Goal: Task Accomplishment & Management: Manage account settings

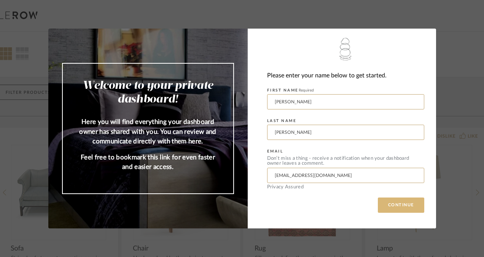
click at [399, 200] on button "CONTINUE" at bounding box center [401, 204] width 46 height 15
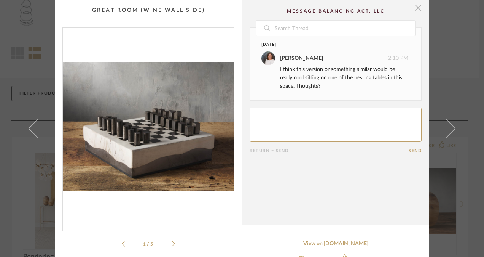
click at [415, 8] on span "button" at bounding box center [418, 7] width 15 height 15
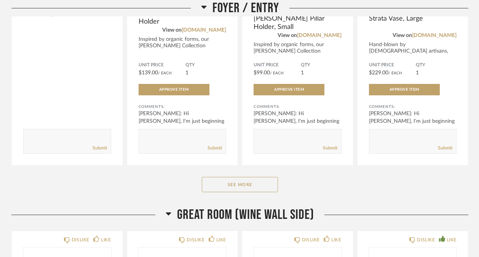
scroll to position [247, 0]
click at [238, 181] on button "See More" at bounding box center [240, 183] width 76 height 15
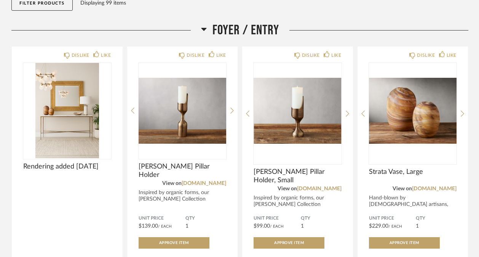
scroll to position [148, 0]
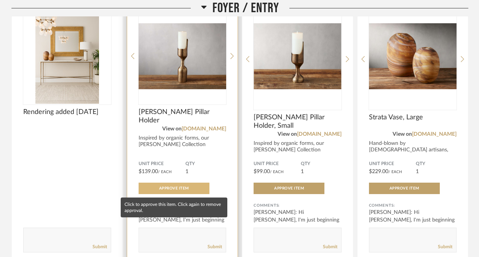
click at [187, 190] on button "Approve Item" at bounding box center [174, 187] width 71 height 11
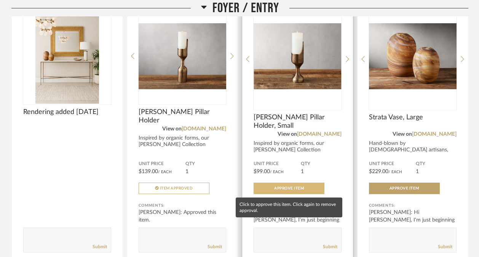
click at [281, 187] on span "Approve Item" at bounding box center [289, 188] width 30 height 4
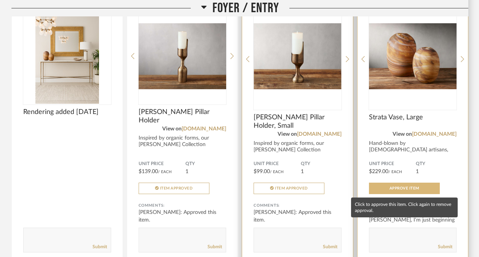
click at [392, 185] on button "Approve Item" at bounding box center [404, 187] width 71 height 11
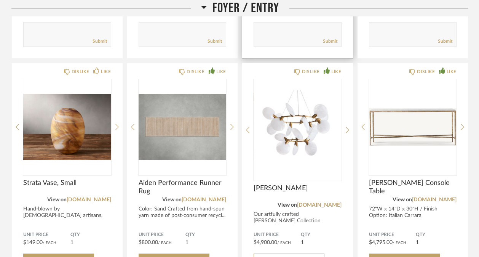
scroll to position [361, 0]
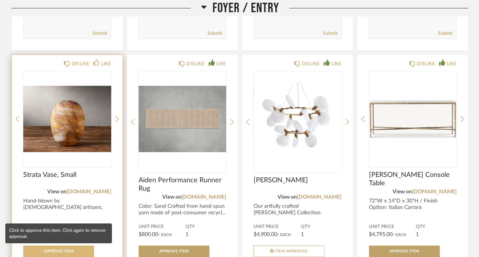
click at [53, 252] on span "Approve Item" at bounding box center [59, 251] width 30 height 4
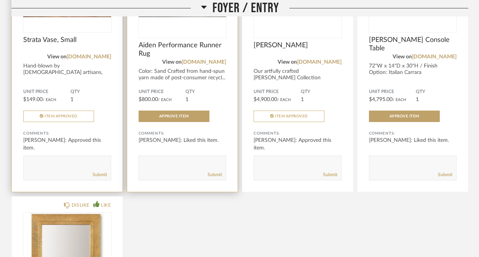
scroll to position [496, 0]
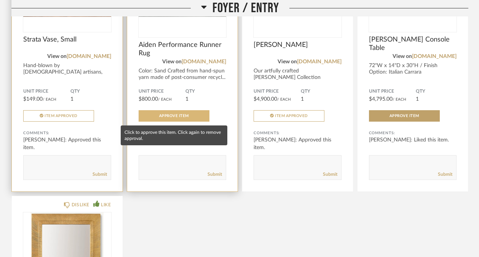
click at [179, 116] on span "Approve Item" at bounding box center [174, 116] width 30 height 4
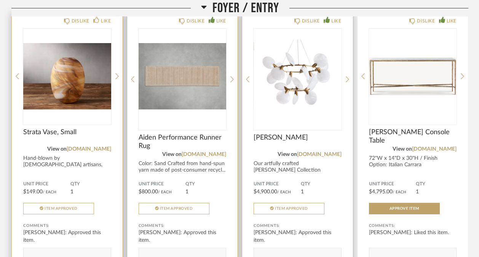
scroll to position [402, 0]
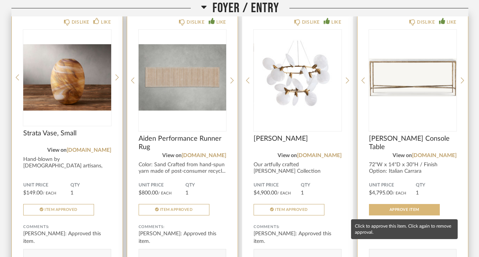
click at [404, 210] on span "Approve Item" at bounding box center [404, 209] width 30 height 4
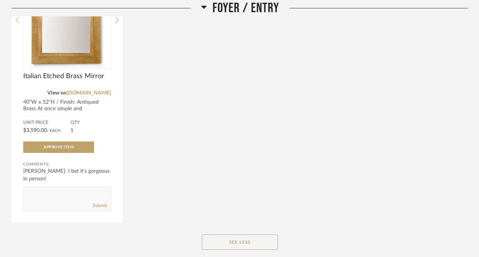
scroll to position [736, 0]
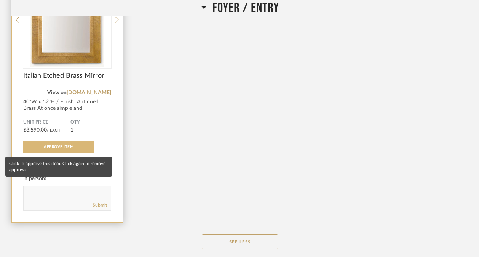
click at [85, 147] on button "Approve Item" at bounding box center [58, 146] width 71 height 11
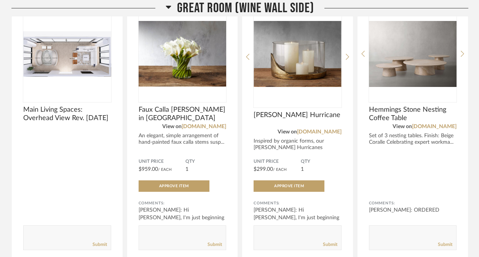
scroll to position [1034, 0]
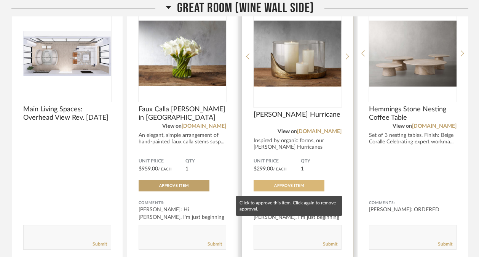
click at [275, 186] on span "Approve Item" at bounding box center [289, 186] width 30 height 4
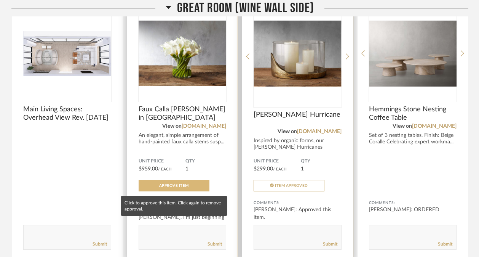
click at [185, 185] on span "Approve Item" at bounding box center [174, 186] width 30 height 4
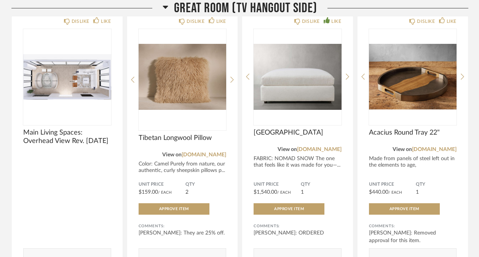
scroll to position [1901, 0]
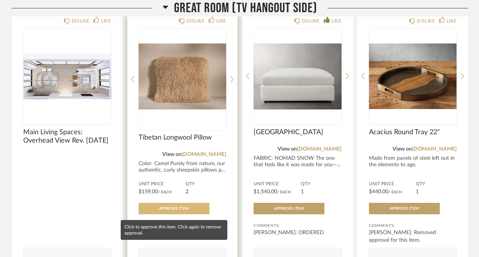
click at [178, 210] on span "Approve Item" at bounding box center [174, 208] width 30 height 4
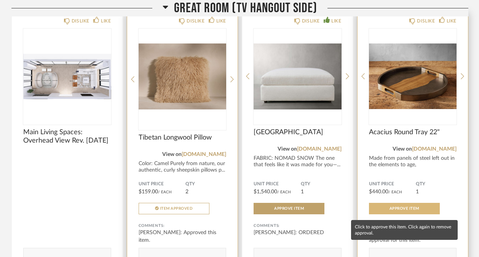
click at [421, 211] on button "Approve Item" at bounding box center [404, 208] width 71 height 11
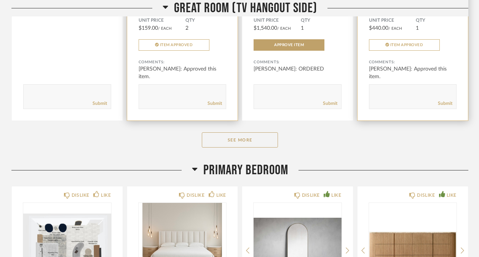
scroll to position [2134, 0]
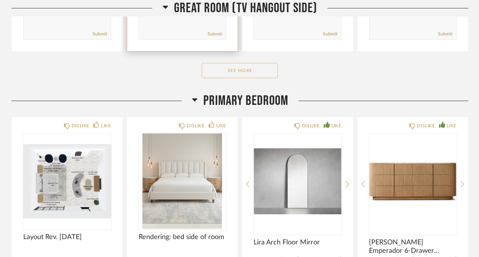
click at [267, 71] on button "See More" at bounding box center [240, 70] width 76 height 15
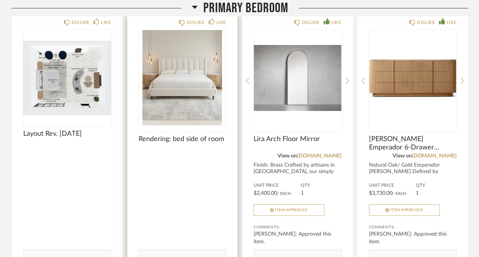
scroll to position [2788, 0]
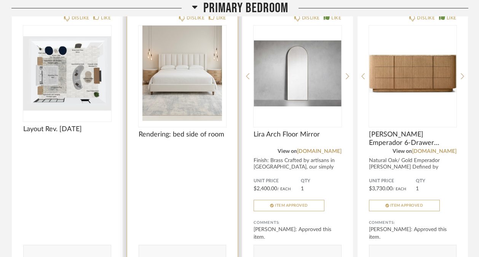
click at [197, 96] on img "0" at bounding box center [183, 73] width 88 height 95
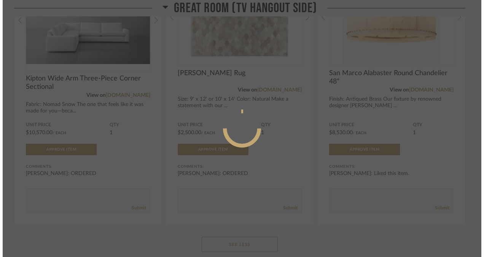
scroll to position [0, 0]
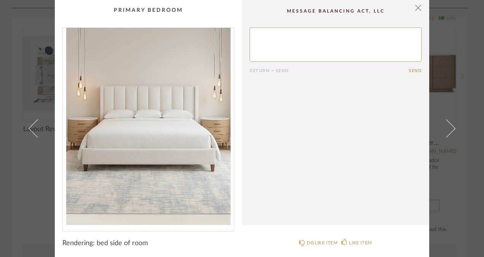
click at [273, 137] on cpp-summary-comments "Return = Send Send" at bounding box center [335, 112] width 187 height 225
click at [415, 8] on span "button" at bounding box center [418, 7] width 15 height 15
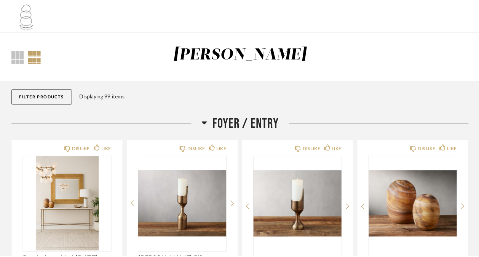
scroll to position [2788, 0]
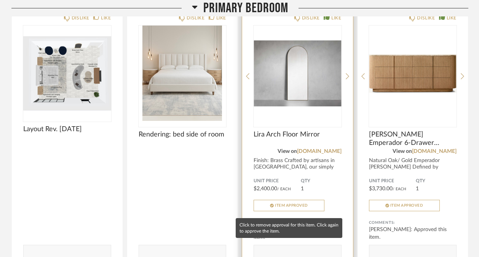
click at [292, 204] on button "Item Approved" at bounding box center [289, 205] width 71 height 11
click at [319, 208] on button "Approve Item" at bounding box center [289, 205] width 71 height 11
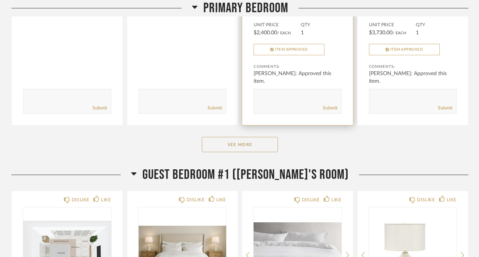
scroll to position [2944, 0]
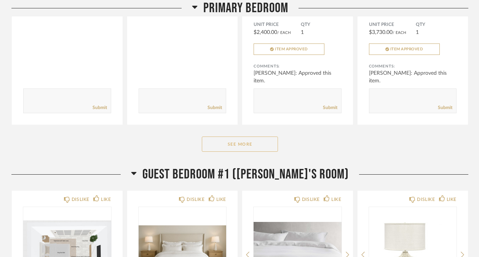
click at [247, 147] on button "See More" at bounding box center [240, 143] width 76 height 15
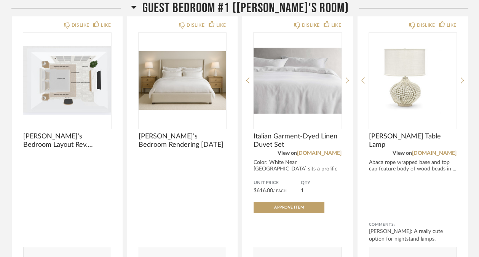
scroll to position [3665, 0]
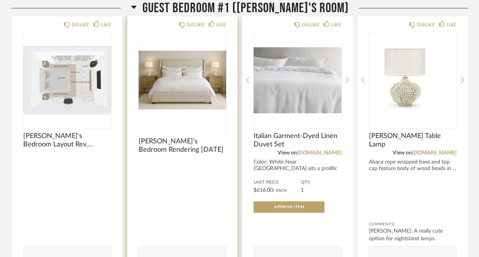
click at [187, 76] on img "0" at bounding box center [183, 79] width 88 height 95
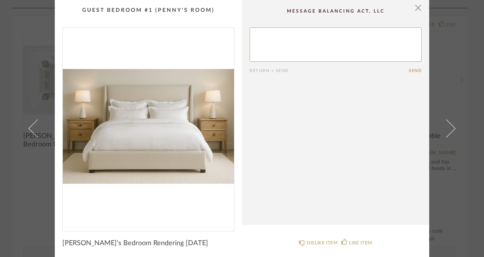
scroll to position [3, 0]
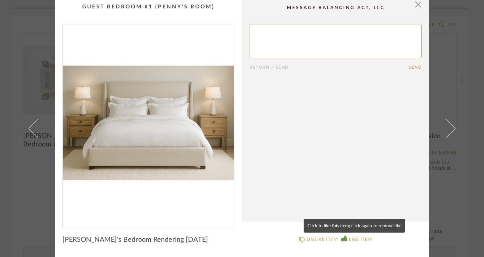
click at [367, 237] on div "LIKE ITEM" at bounding box center [360, 239] width 23 height 8
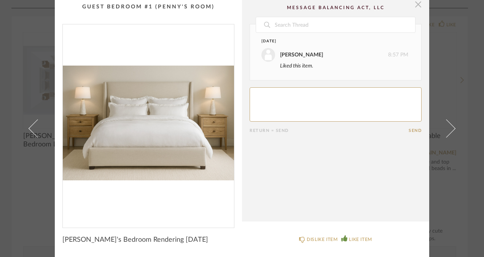
click at [415, 5] on span "button" at bounding box center [418, 4] width 15 height 15
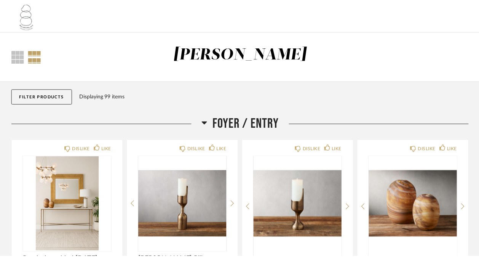
scroll to position [3665, 0]
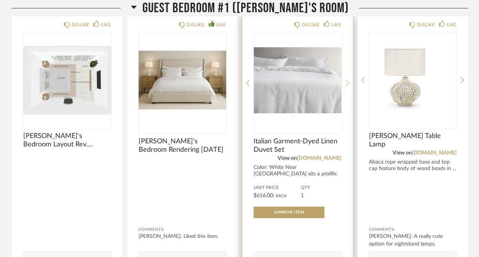
click at [346, 86] on icon at bounding box center [347, 83] width 3 height 7
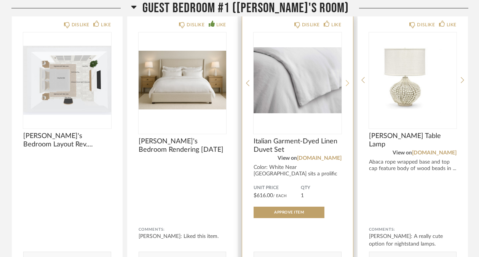
click at [346, 86] on icon at bounding box center [347, 83] width 3 height 7
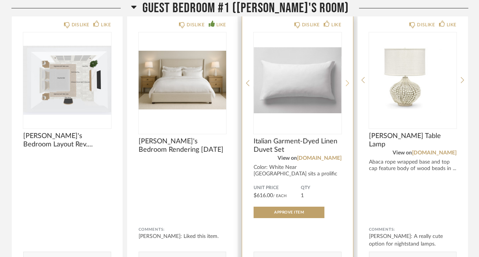
click at [346, 86] on icon at bounding box center [347, 83] width 3 height 7
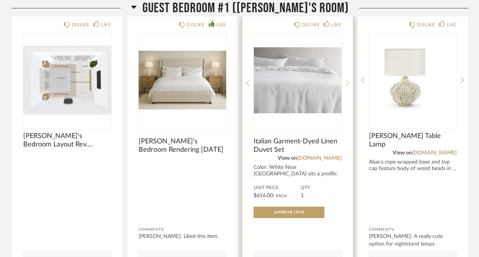
click at [346, 86] on icon at bounding box center [347, 83] width 3 height 7
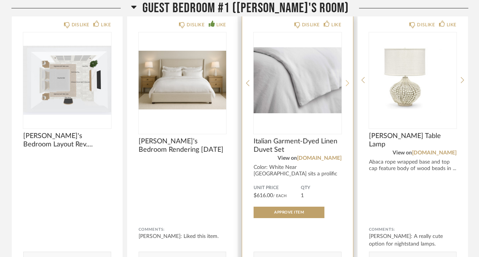
click at [346, 86] on icon at bounding box center [347, 83] width 3 height 7
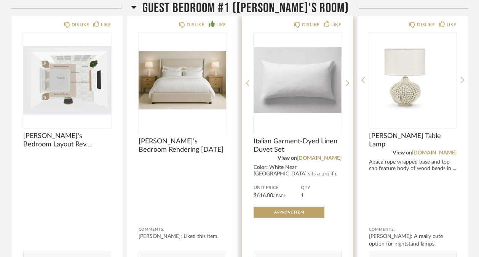
click at [317, 177] on div "Color: White Near [GEOGRAPHIC_DATA] sits a prolific textile mill, where expert …" at bounding box center [298, 173] width 88 height 19
click at [327, 161] on link "[DOMAIN_NAME]" at bounding box center [319, 157] width 45 height 5
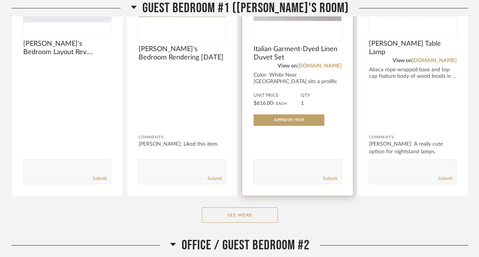
click at [278, 173] on textarea at bounding box center [297, 168] width 87 height 10
type textarea "Hi Peg, I prefer the duvet covers that zip up rather than button up"
click at [328, 182] on link "Submit" at bounding box center [330, 178] width 14 height 6
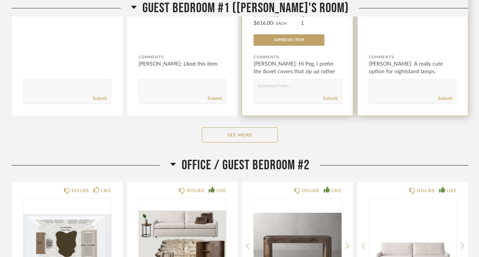
scroll to position [3839, 0]
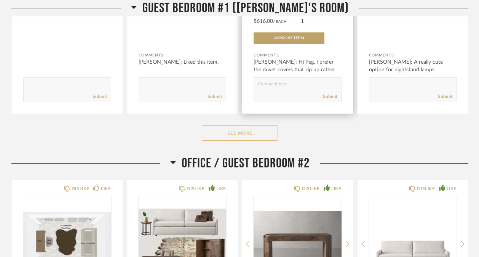
click at [244, 136] on button "See More" at bounding box center [240, 132] width 76 height 15
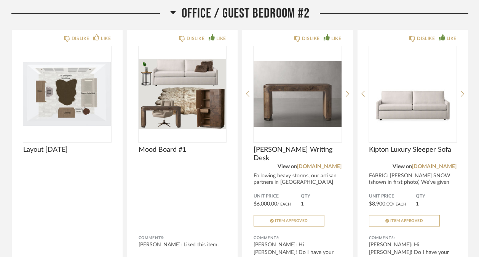
scroll to position [4531, 0]
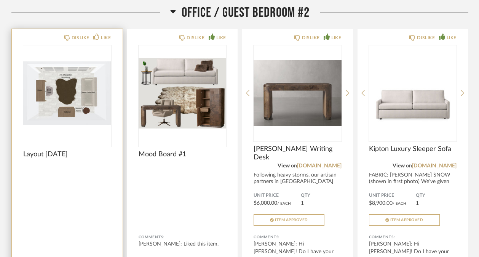
click at [77, 111] on img "0" at bounding box center [67, 92] width 88 height 95
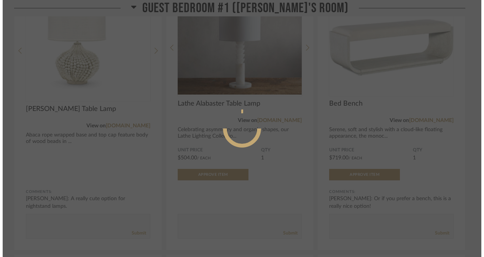
scroll to position [0, 0]
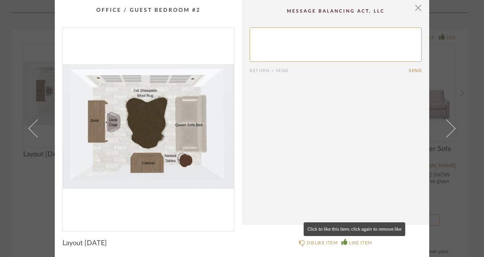
click at [358, 241] on div "LIKE ITEM" at bounding box center [360, 243] width 23 height 8
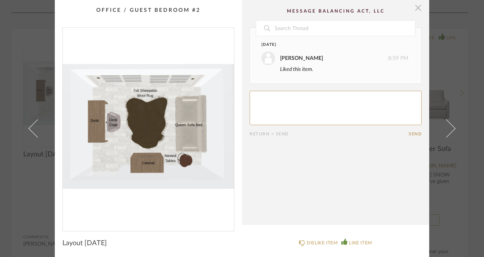
click at [414, 10] on span "button" at bounding box center [418, 7] width 15 height 15
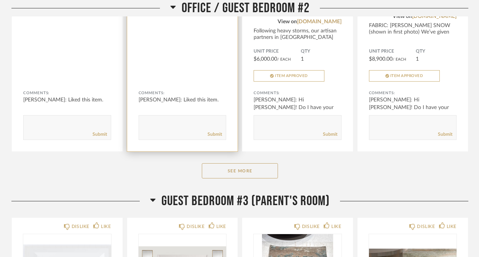
scroll to position [4681, 0]
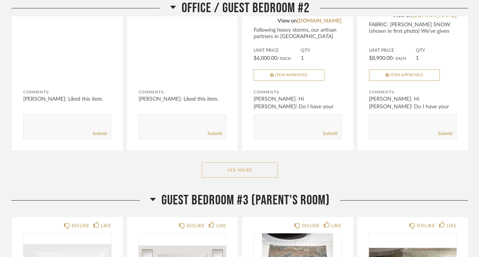
click at [227, 177] on button "See More" at bounding box center [240, 169] width 76 height 15
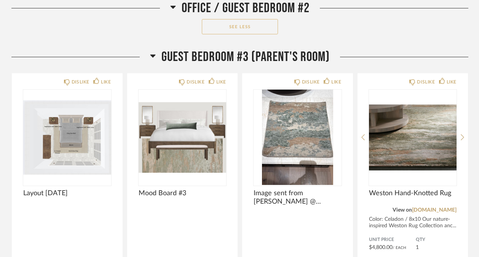
scroll to position [5376, 0]
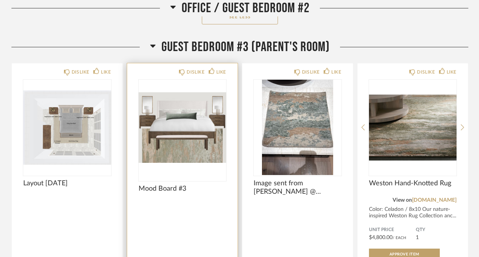
click at [198, 148] on img "0" at bounding box center [183, 127] width 88 height 95
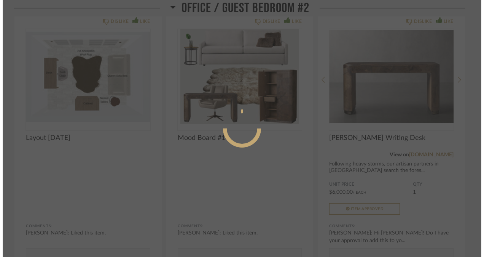
scroll to position [0, 0]
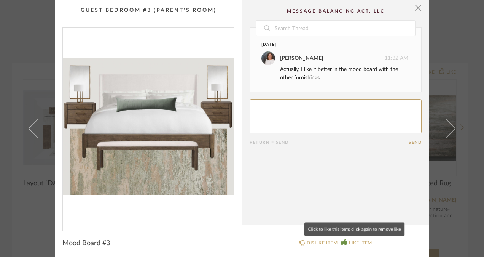
click at [353, 239] on div "LIKE ITEM" at bounding box center [360, 243] width 23 height 8
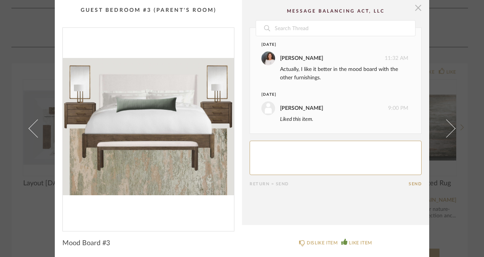
click at [415, 6] on span "button" at bounding box center [418, 7] width 15 height 15
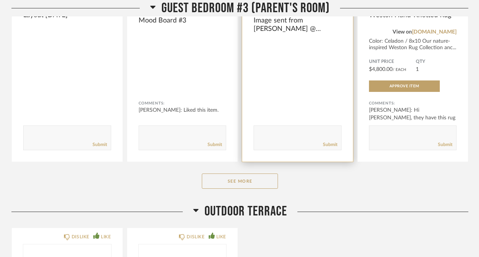
scroll to position [5606, 0]
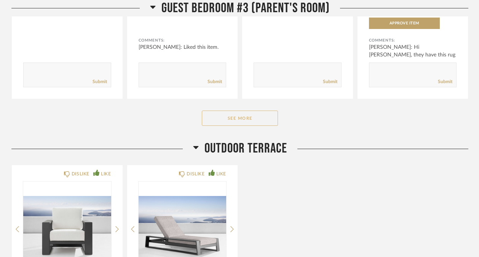
click at [263, 126] on button "See More" at bounding box center [240, 117] width 76 height 15
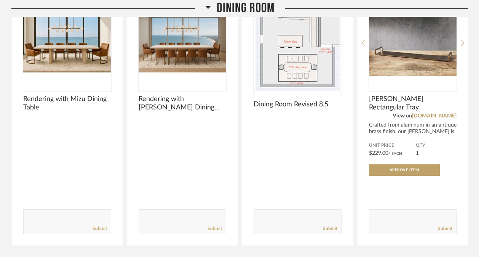
scroll to position [6647, 0]
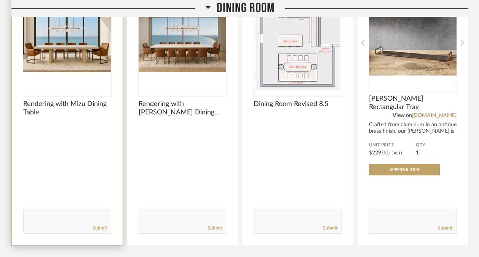
click at [78, 67] on img "0" at bounding box center [67, 42] width 88 height 95
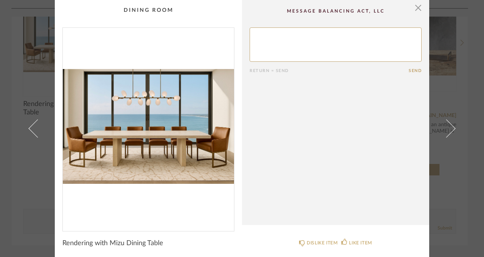
scroll to position [3, 0]
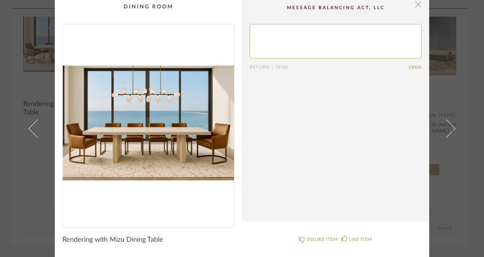
click at [414, 4] on span "button" at bounding box center [418, 4] width 15 height 15
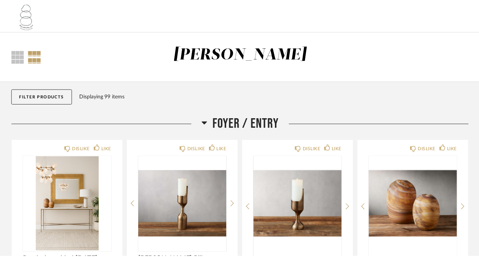
scroll to position [6647, 0]
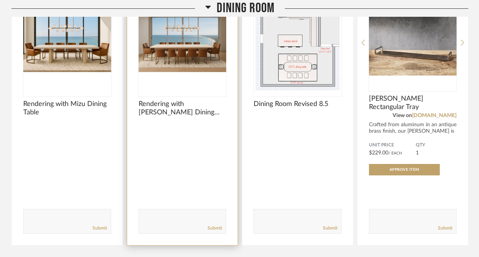
click at [197, 59] on img "0" at bounding box center [183, 42] width 88 height 95
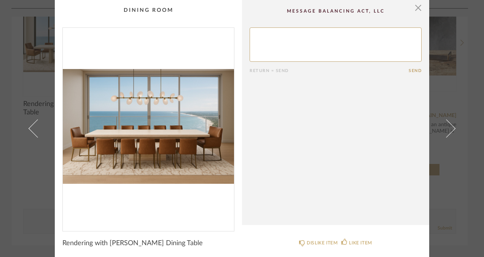
scroll to position [3, 0]
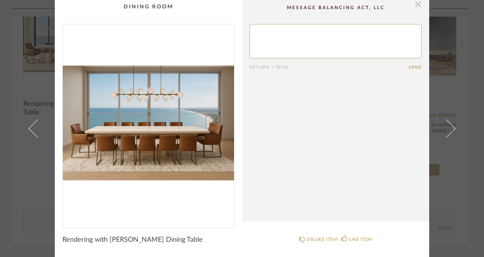
click at [416, 3] on span "button" at bounding box center [418, 4] width 15 height 15
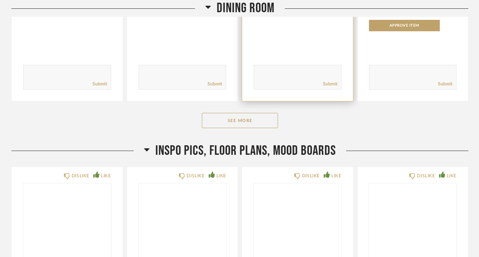
scroll to position [6796, 0]
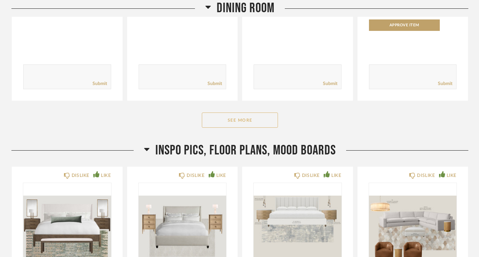
click at [243, 128] on button "See More" at bounding box center [240, 119] width 76 height 15
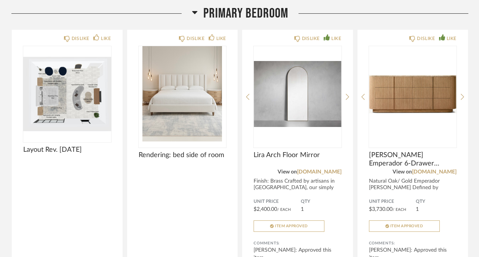
scroll to position [2768, 0]
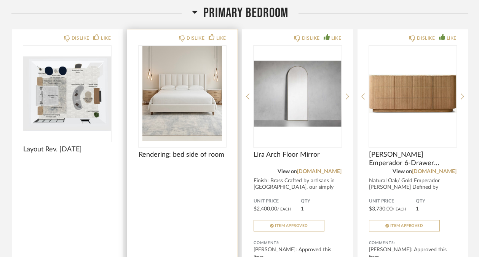
click at [190, 109] on img "0" at bounding box center [183, 93] width 88 height 95
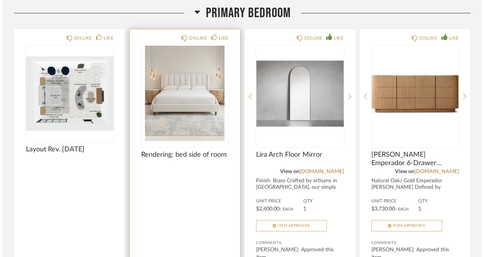
scroll to position [0, 0]
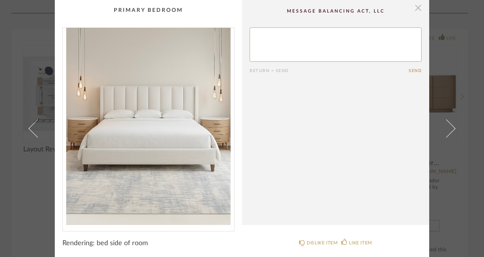
click at [417, 5] on span "button" at bounding box center [418, 7] width 15 height 15
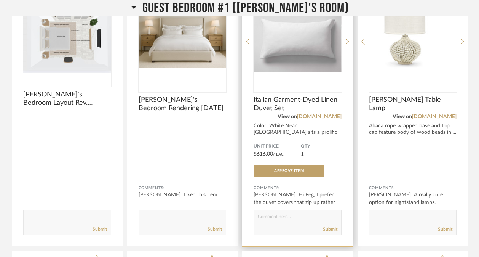
scroll to position [3672, 0]
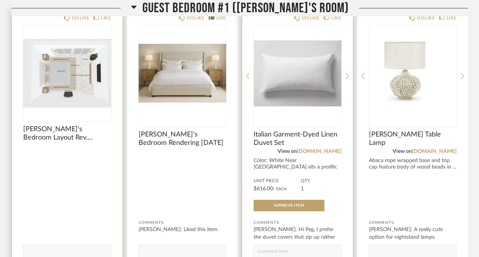
click at [75, 69] on img "0" at bounding box center [67, 73] width 88 height 95
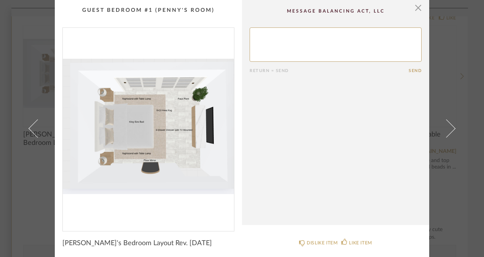
scroll to position [3, 0]
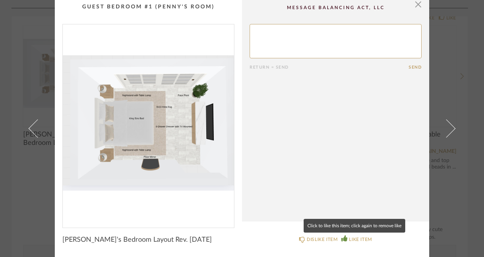
click at [352, 238] on div "LIKE ITEM" at bounding box center [360, 239] width 23 height 8
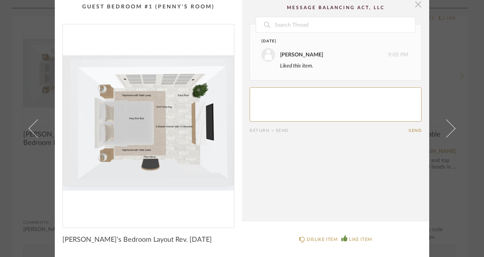
click at [416, 2] on span "button" at bounding box center [418, 4] width 15 height 15
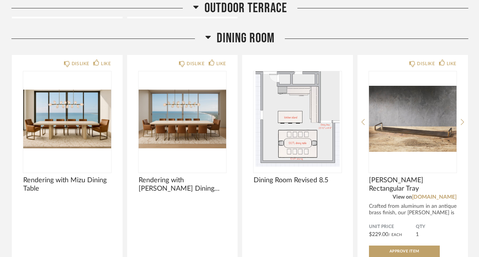
scroll to position [6605, 0]
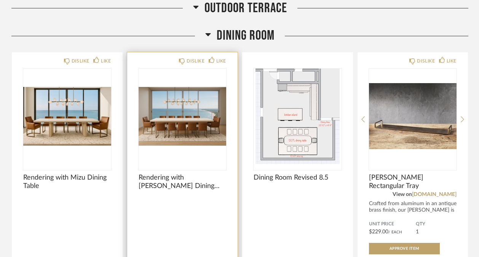
click at [176, 142] on img "0" at bounding box center [183, 116] width 88 height 95
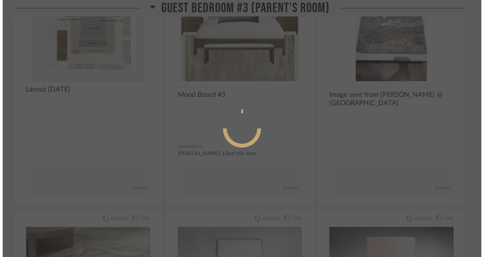
scroll to position [0, 0]
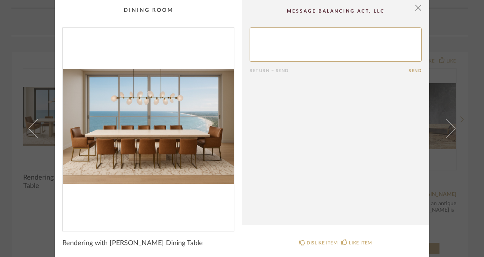
click at [285, 131] on cpp-summary-comments "Return = Send Send" at bounding box center [335, 112] width 187 height 225
click at [245, 163] on cpp-summary-comments "Return = Send Send" at bounding box center [335, 112] width 187 height 225
click at [289, 125] on cpp-summary-comments "Return = Send Send" at bounding box center [335, 112] width 187 height 225
click at [416, 11] on span "button" at bounding box center [418, 7] width 15 height 15
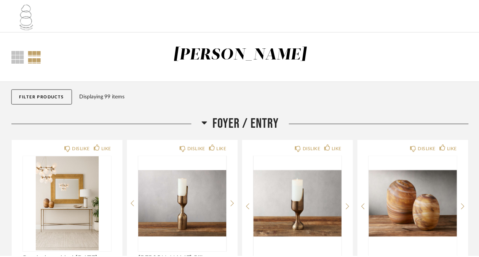
scroll to position [6605, 0]
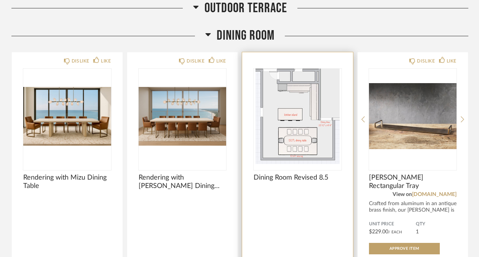
click at [313, 161] on img "0" at bounding box center [298, 116] width 88 height 95
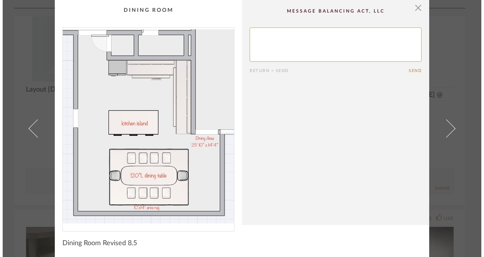
scroll to position [0, 0]
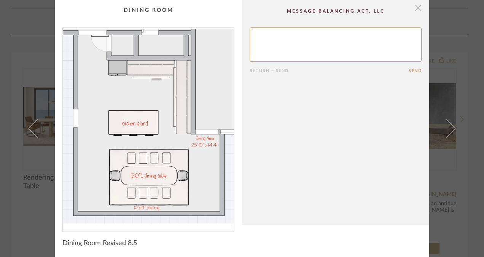
click at [415, 9] on span "button" at bounding box center [418, 7] width 15 height 15
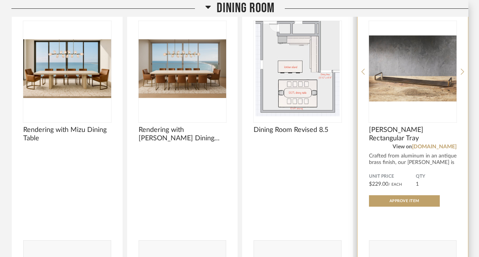
scroll to position [6665, 0]
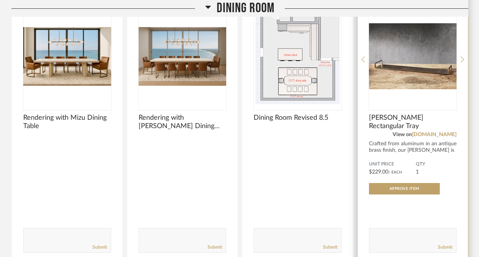
click at [416, 98] on img "0" at bounding box center [413, 56] width 88 height 95
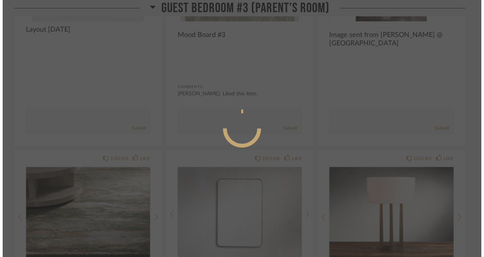
scroll to position [0, 0]
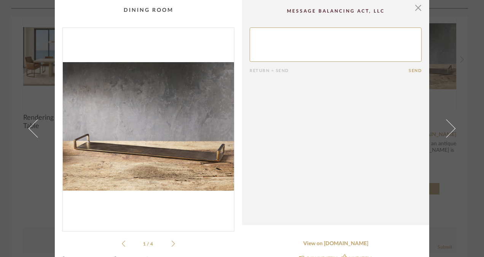
click at [269, 135] on cpp-summary-comments "Return = Send Send" at bounding box center [335, 112] width 187 height 225
click at [169, 241] on li "1 / 4" at bounding box center [148, 243] width 46 height 9
click at [172, 244] on icon at bounding box center [173, 243] width 3 height 7
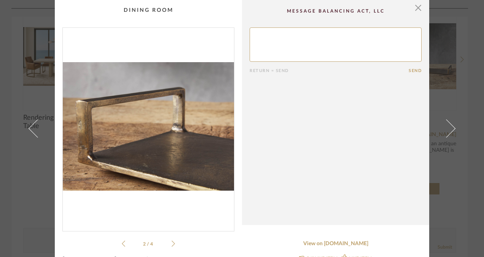
click at [172, 244] on icon at bounding box center [173, 243] width 3 height 7
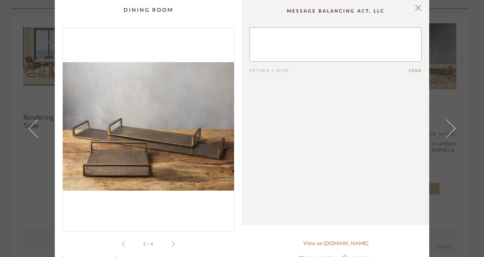
click at [172, 244] on icon at bounding box center [173, 243] width 3 height 7
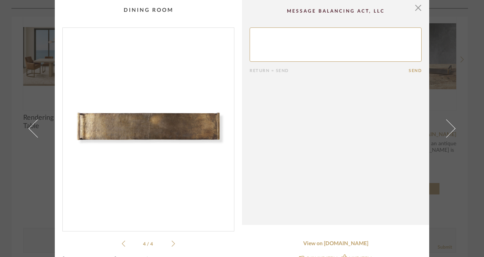
click at [172, 244] on icon at bounding box center [173, 243] width 3 height 7
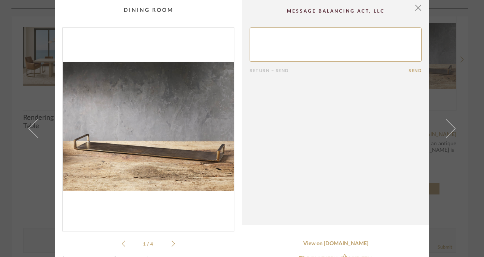
click at [172, 244] on icon at bounding box center [173, 243] width 3 height 7
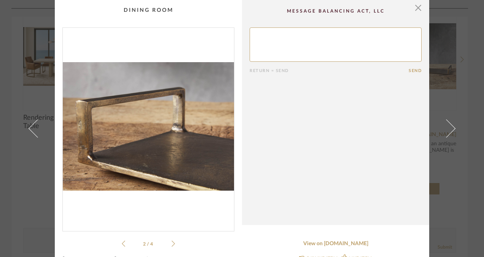
click at [172, 244] on icon at bounding box center [173, 243] width 3 height 7
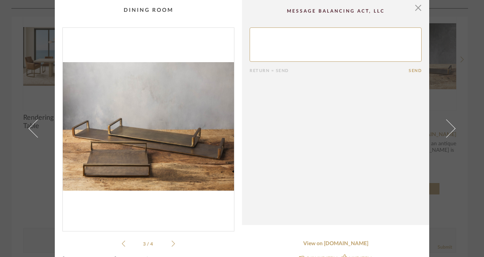
click at [172, 244] on icon at bounding box center [173, 243] width 3 height 7
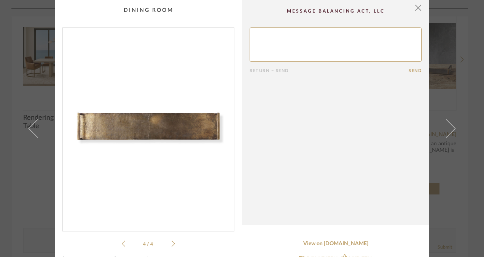
click at [172, 244] on icon at bounding box center [173, 243] width 3 height 7
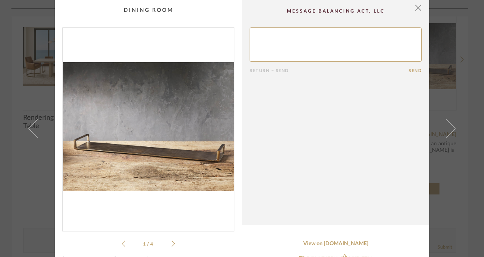
click at [172, 244] on icon at bounding box center [173, 243] width 3 height 7
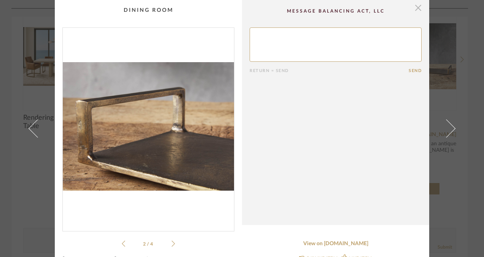
click at [417, 5] on span "button" at bounding box center [418, 7] width 15 height 15
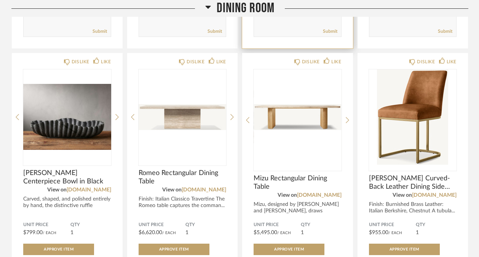
scroll to position [6902, 0]
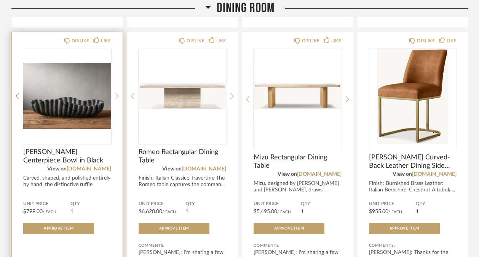
click at [93, 140] on div at bounding box center [67, 95] width 88 height 95
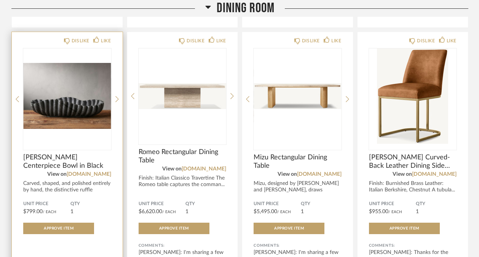
click at [100, 117] on img "0" at bounding box center [67, 95] width 88 height 95
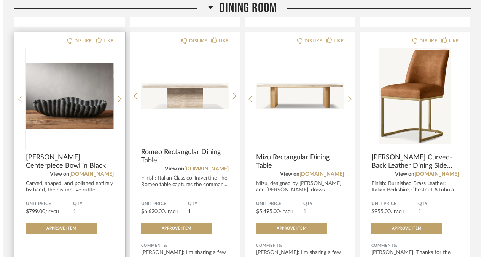
scroll to position [0, 0]
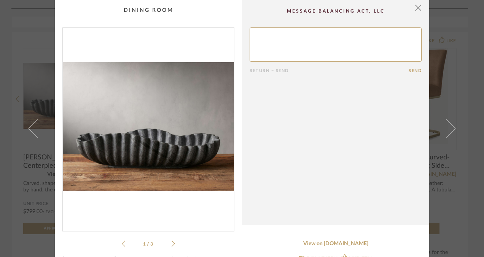
click at [172, 244] on icon at bounding box center [173, 243] width 3 height 7
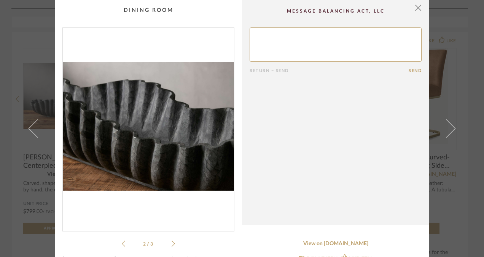
click at [172, 244] on icon at bounding box center [173, 243] width 3 height 7
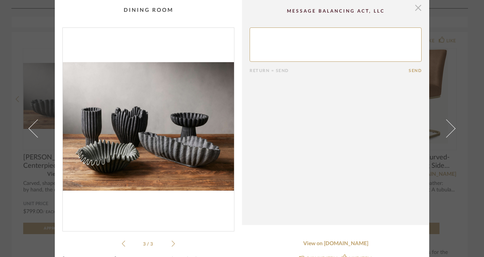
click at [414, 11] on span "button" at bounding box center [418, 7] width 15 height 15
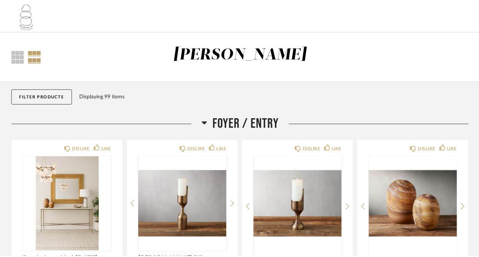
scroll to position [6902, 0]
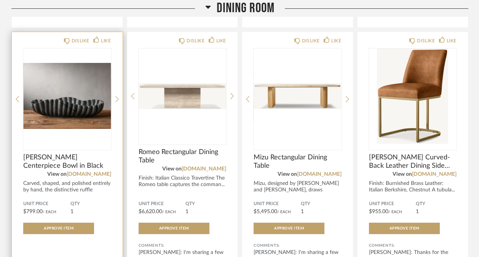
click at [62, 170] on span "[PERSON_NAME] Centerpiece Bowl in Black" at bounding box center [67, 161] width 88 height 17
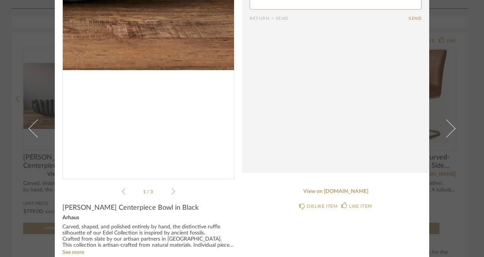
scroll to position [0, 0]
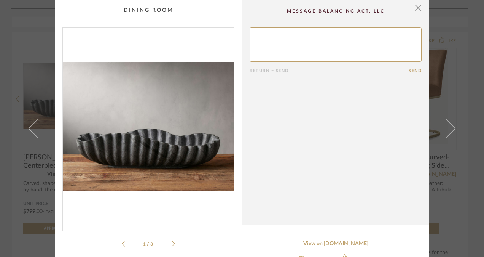
click at [293, 132] on cpp-summary-comments "Return = Send Send" at bounding box center [335, 112] width 187 height 225
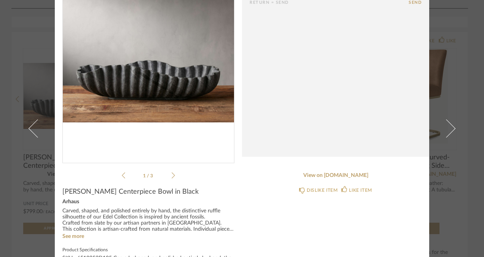
scroll to position [68, 0]
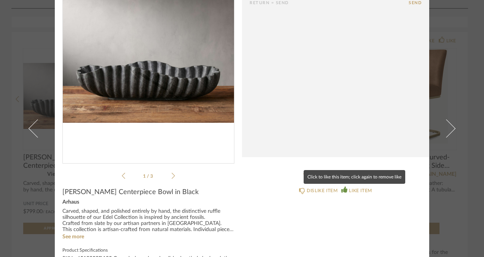
click at [350, 188] on div "LIKE ITEM" at bounding box center [360, 191] width 23 height 8
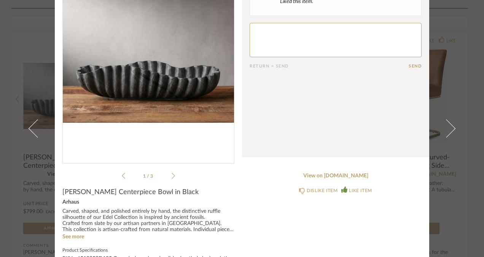
scroll to position [0, 0]
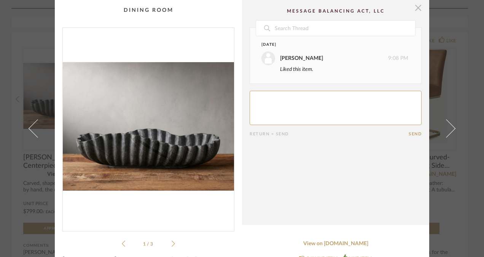
click at [418, 6] on span "button" at bounding box center [418, 7] width 15 height 15
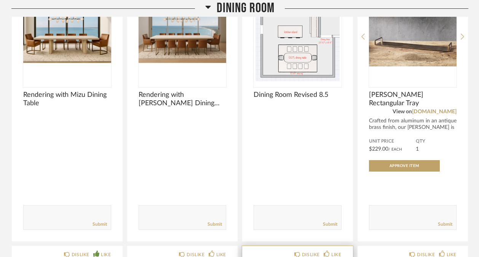
scroll to position [6688, 0]
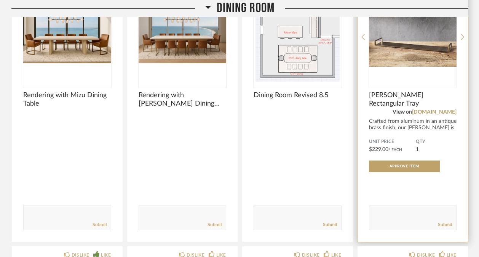
click at [395, 64] on img "0" at bounding box center [413, 33] width 88 height 95
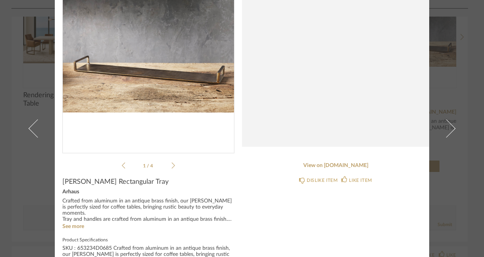
scroll to position [78, 0]
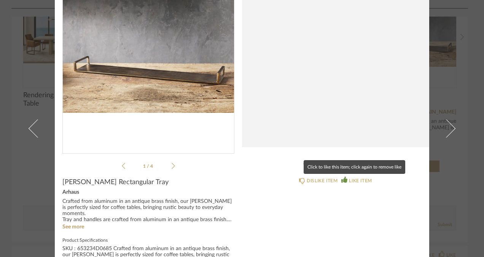
click at [358, 180] on div "LIKE ITEM" at bounding box center [360, 181] width 23 height 8
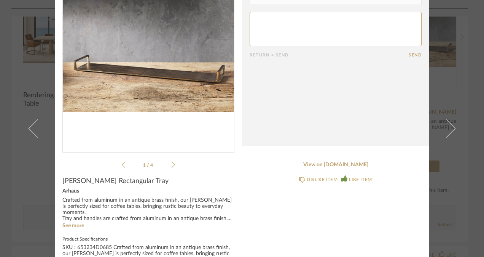
scroll to position [0, 0]
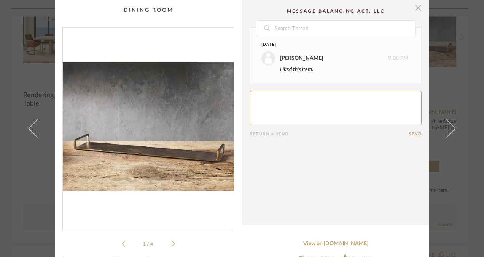
click at [418, 6] on span "button" at bounding box center [418, 7] width 15 height 15
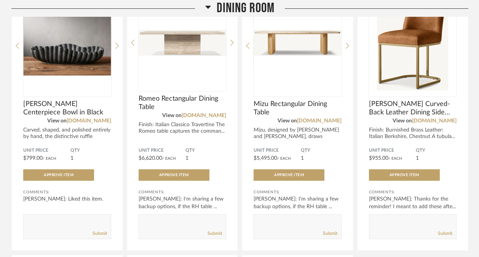
scroll to position [6953, 0]
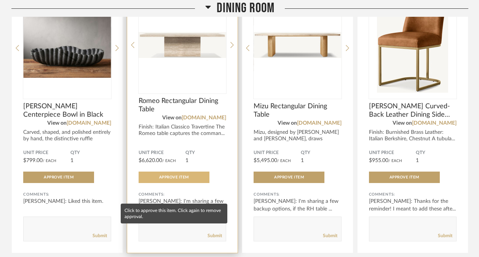
click at [181, 179] on span "Approve Item" at bounding box center [174, 177] width 30 height 4
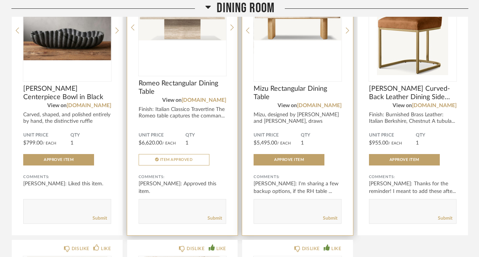
scroll to position [6970, 0]
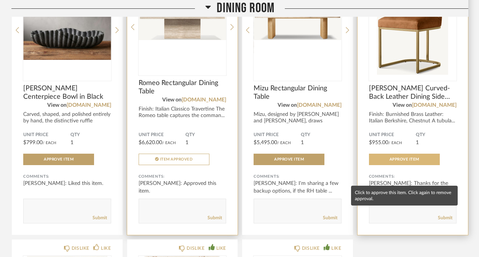
click at [397, 165] on button "Approve Item" at bounding box center [404, 158] width 71 height 11
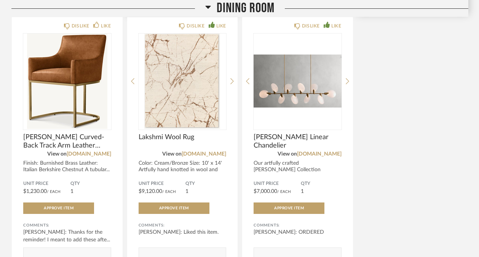
scroll to position [7207, 0]
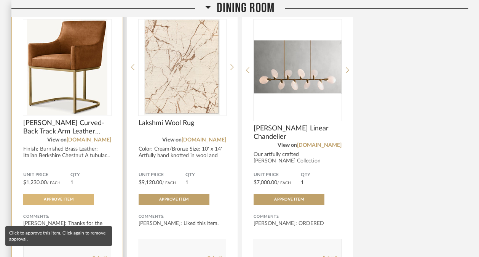
click at [80, 205] on button "Approve Item" at bounding box center [58, 198] width 71 height 11
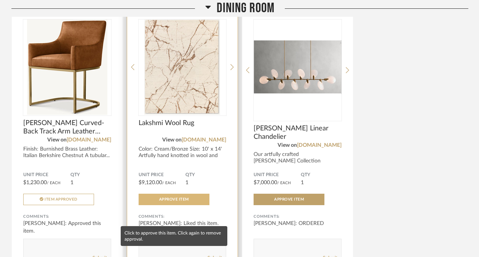
click at [153, 205] on button "Approve Item" at bounding box center [174, 198] width 71 height 11
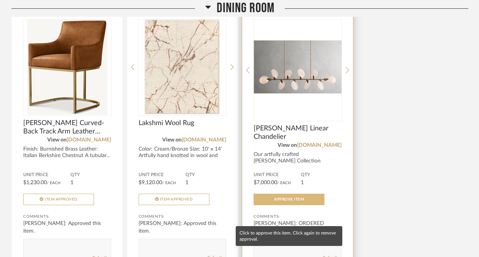
click at [279, 201] on span "Approve Item" at bounding box center [289, 199] width 30 height 4
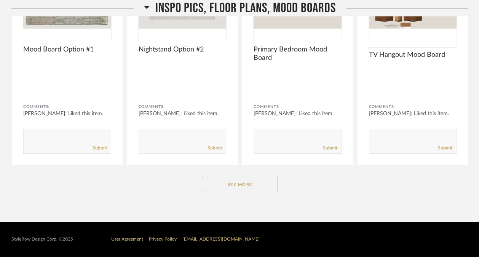
scroll to position [7623, 0]
click at [255, 192] on button "See More" at bounding box center [240, 184] width 76 height 15
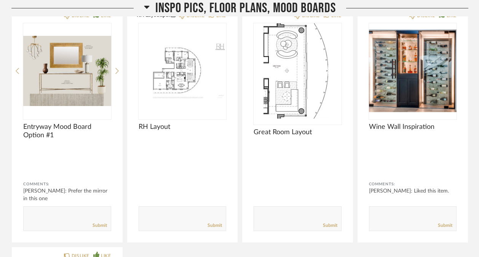
scroll to position [7780, 0]
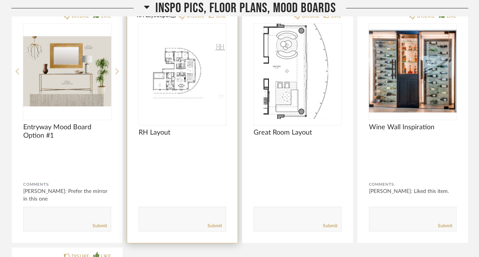
click at [188, 78] on img "0" at bounding box center [183, 71] width 88 height 95
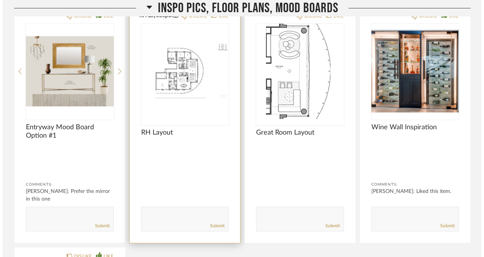
scroll to position [0, 0]
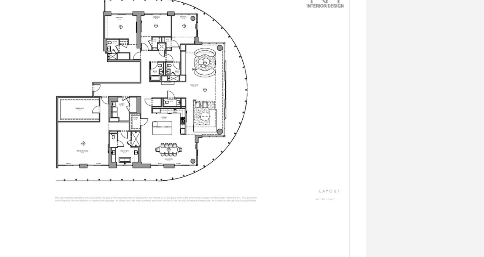
click at [195, 115] on img "0" at bounding box center [148, 126] width 171 height 197
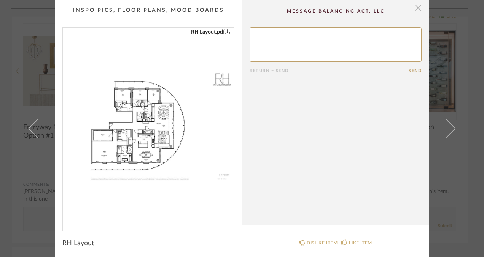
click at [415, 10] on span "button" at bounding box center [418, 7] width 15 height 15
